Goal: Find contact information: Find contact information

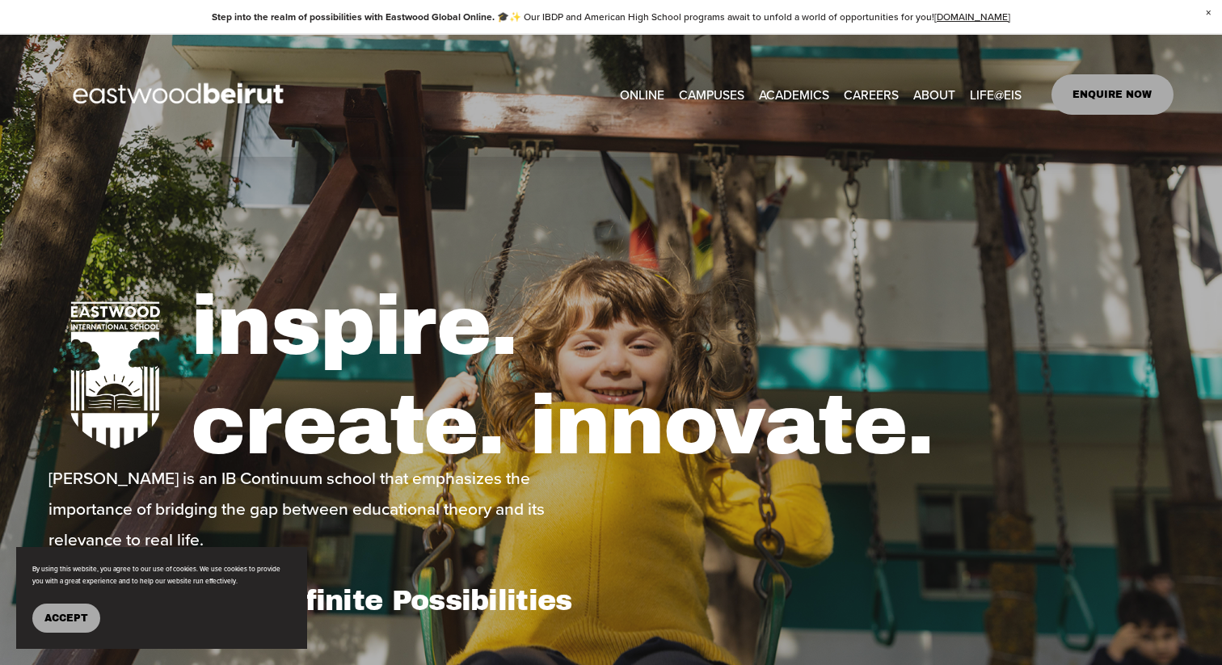
click at [1156, 95] on link "ENQUIRE NOW" at bounding box center [1112, 94] width 122 height 40
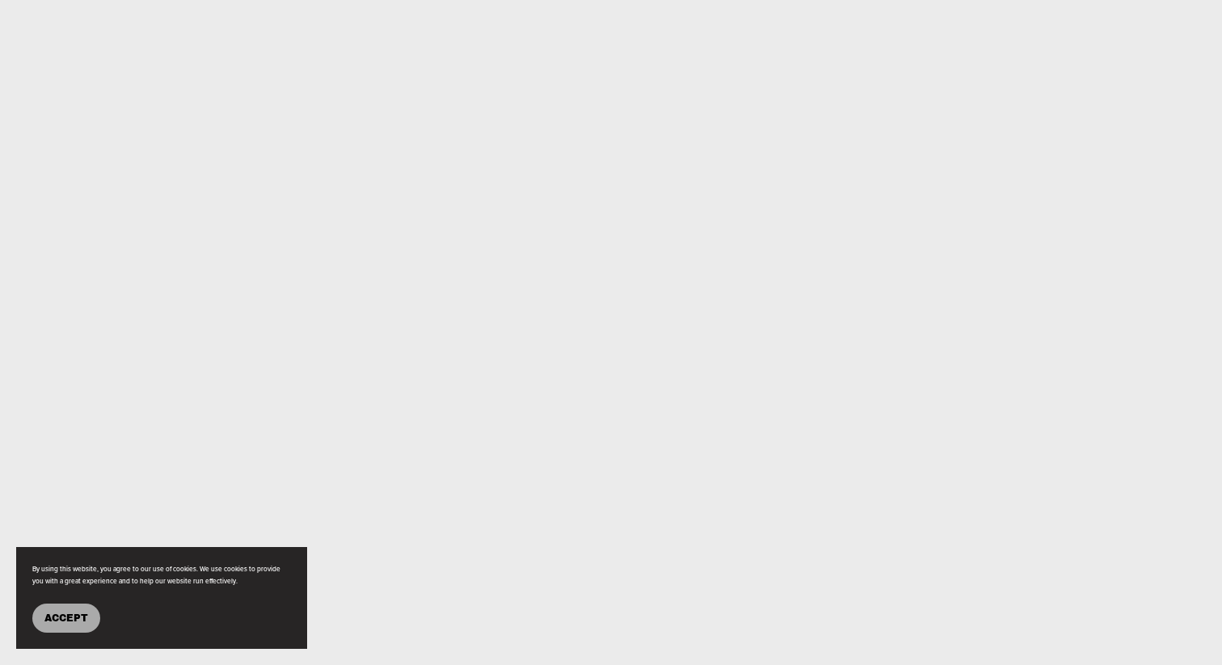
click at [53, 620] on span "Accept" at bounding box center [66, 617] width 44 height 11
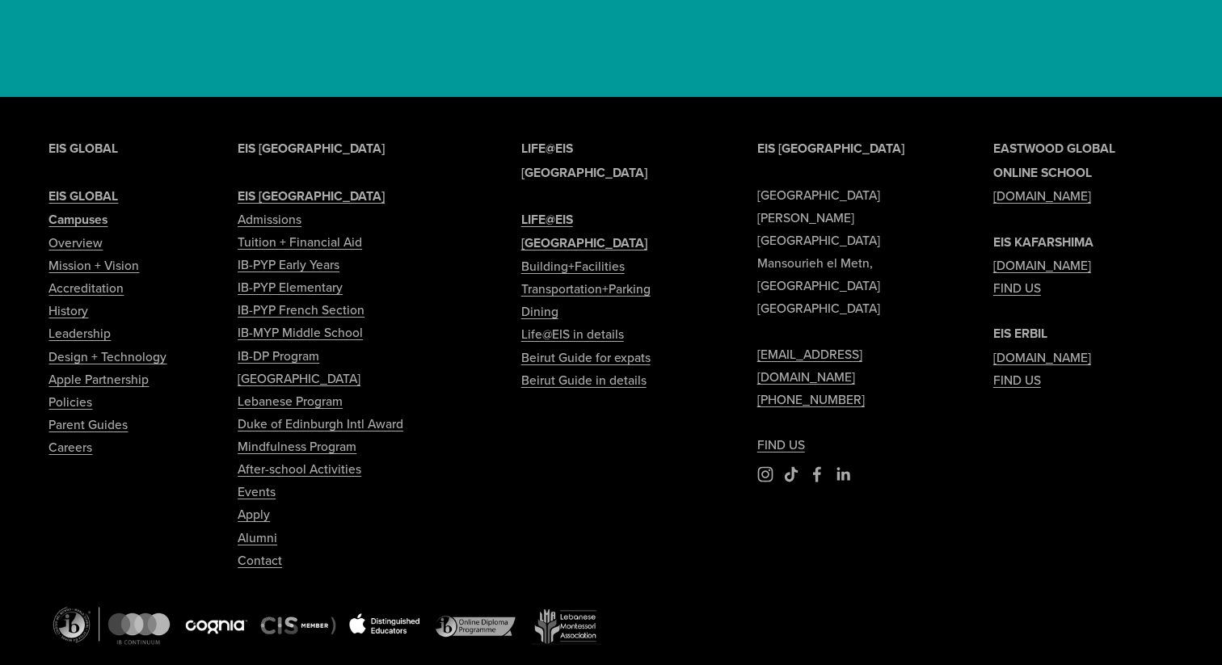
scroll to position [5100, 0]
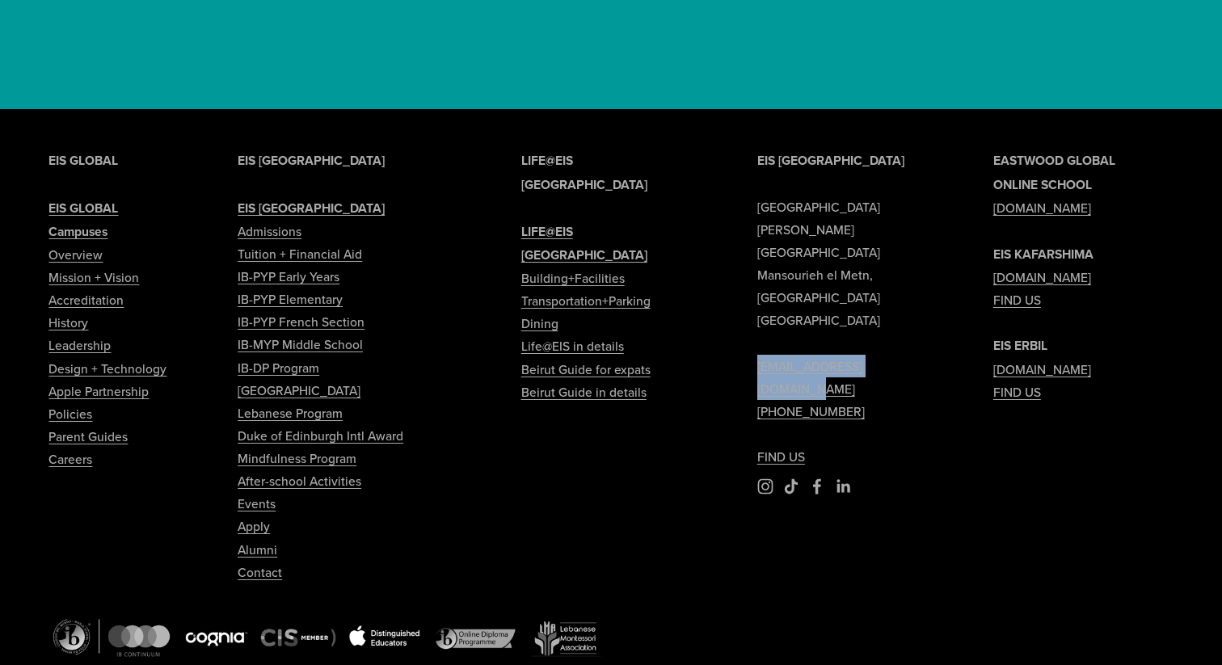
drag, startPoint x: 933, startPoint y: 246, endPoint x: 730, endPoint y: 247, distance: 203.6
click at [730, 247] on div "EIS [GEOGRAPHIC_DATA] [PERSON_NAME][GEOGRAPHIC_DATA] [EMAIL_ADDRESS][DOMAIN_NAM…" at bounding box center [611, 441] width 1222 height 584
copy link "[EMAIL_ADDRESS][DOMAIN_NAME]"
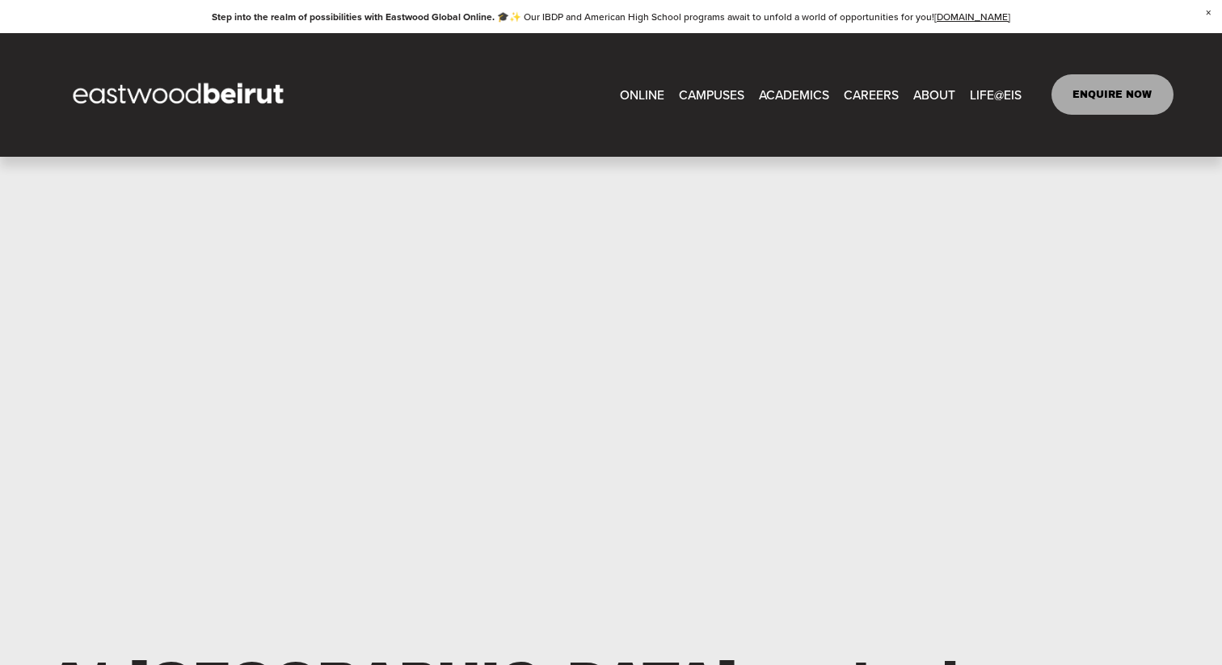
scroll to position [0, 0]
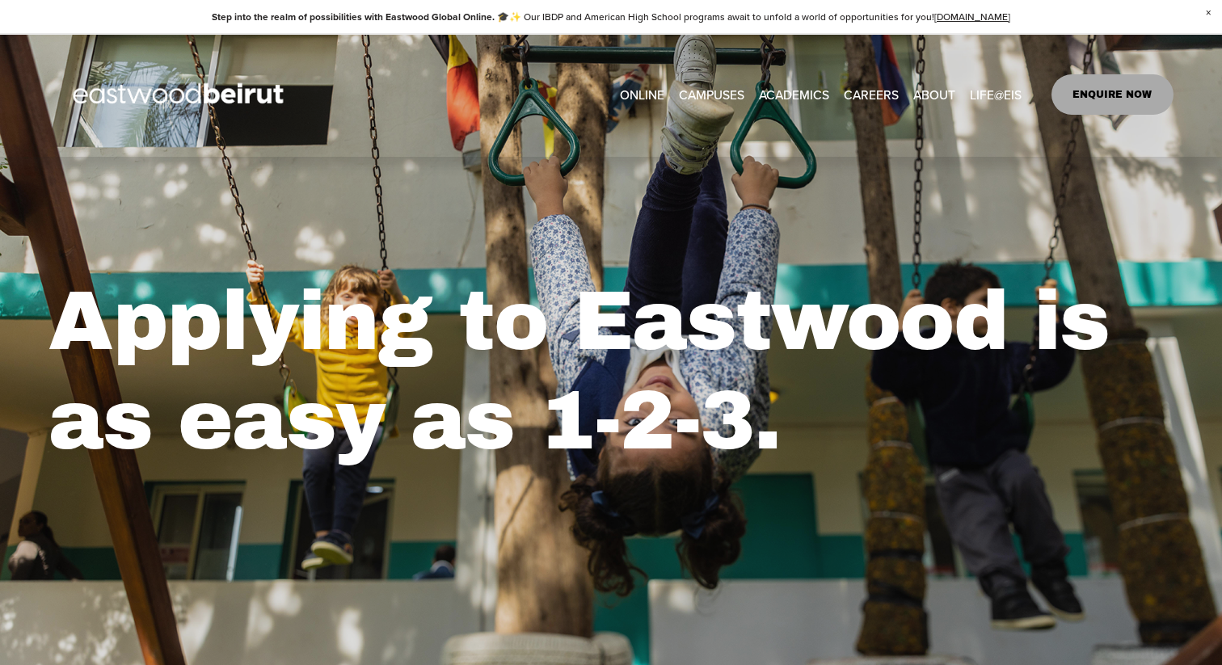
click at [183, 98] on img at bounding box center [179, 94] width 263 height 82
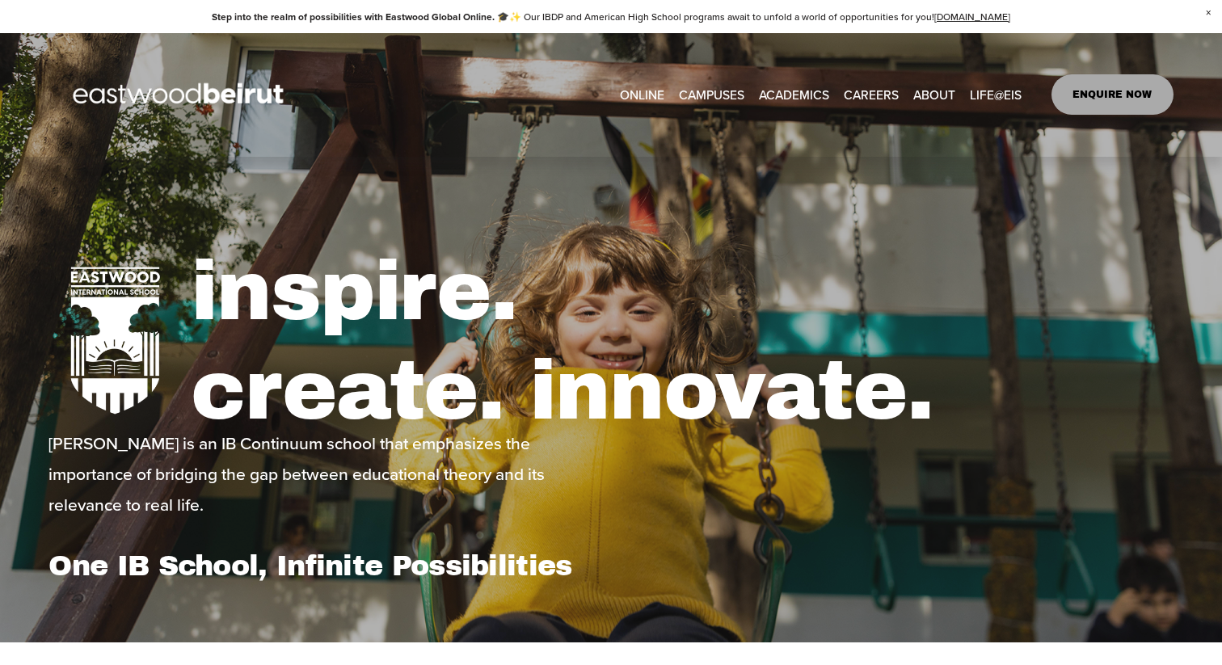
type input "****"
